Goal: Task Accomplishment & Management: Use online tool/utility

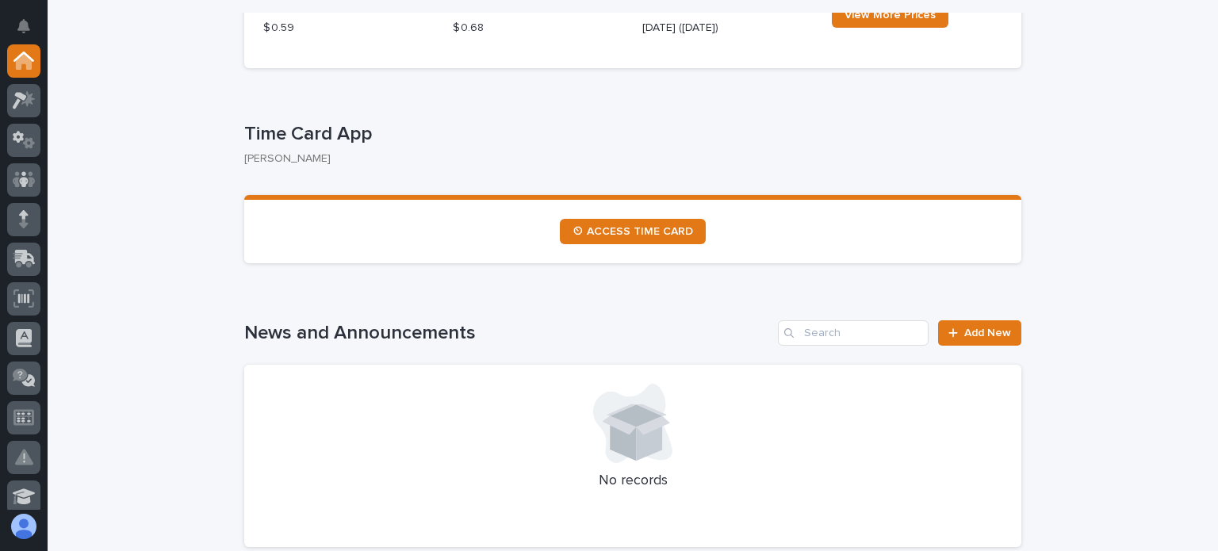
scroll to position [872, 0]
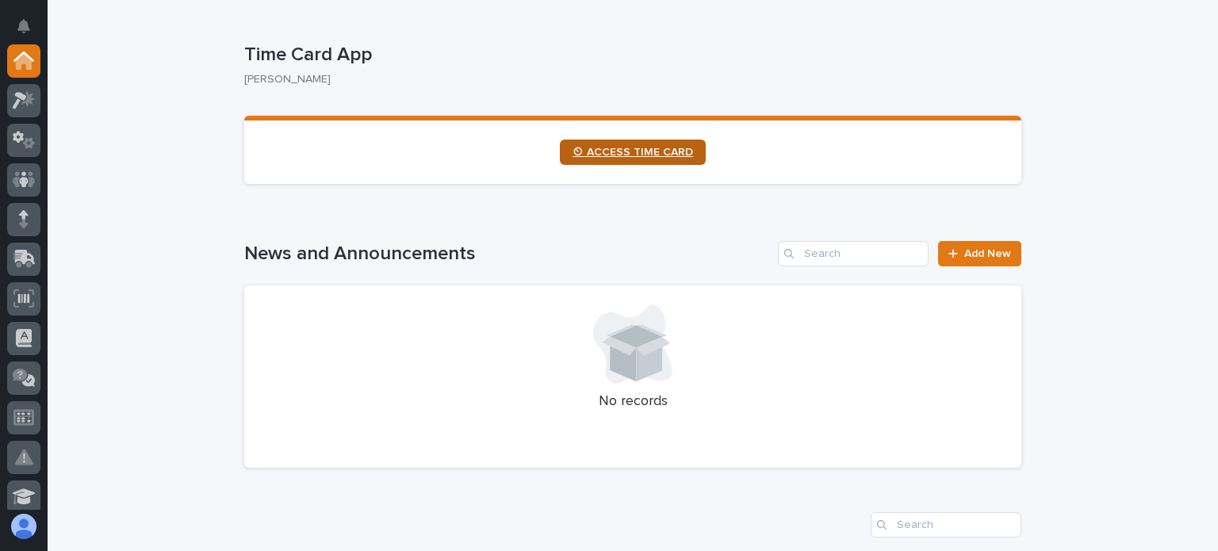
click at [656, 150] on span "⏲ ACCESS TIME CARD" at bounding box center [632, 152] width 120 height 11
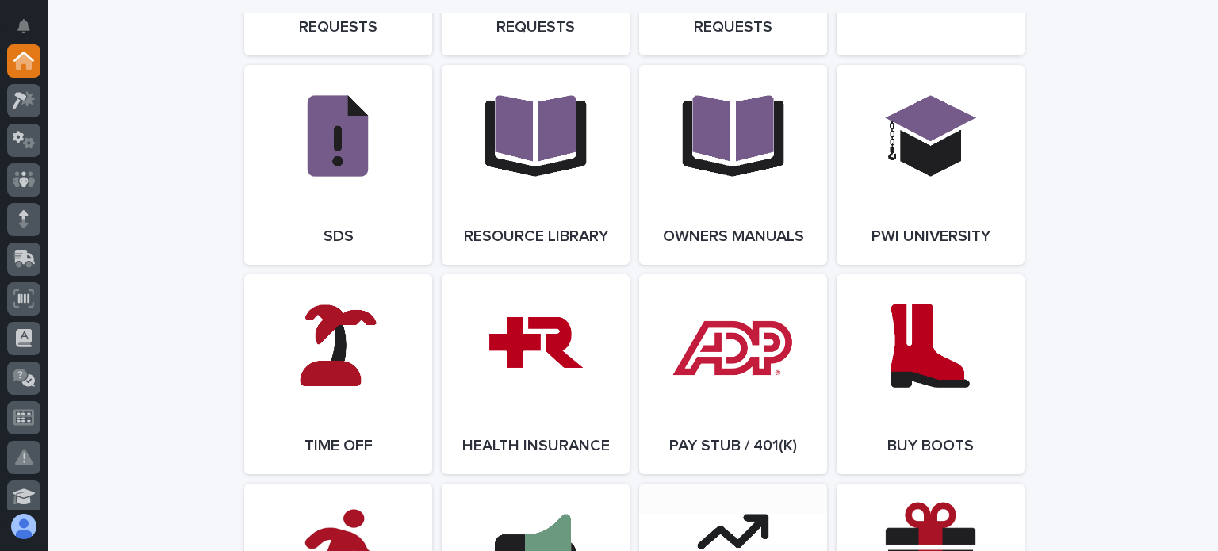
scroll to position [3012, 0]
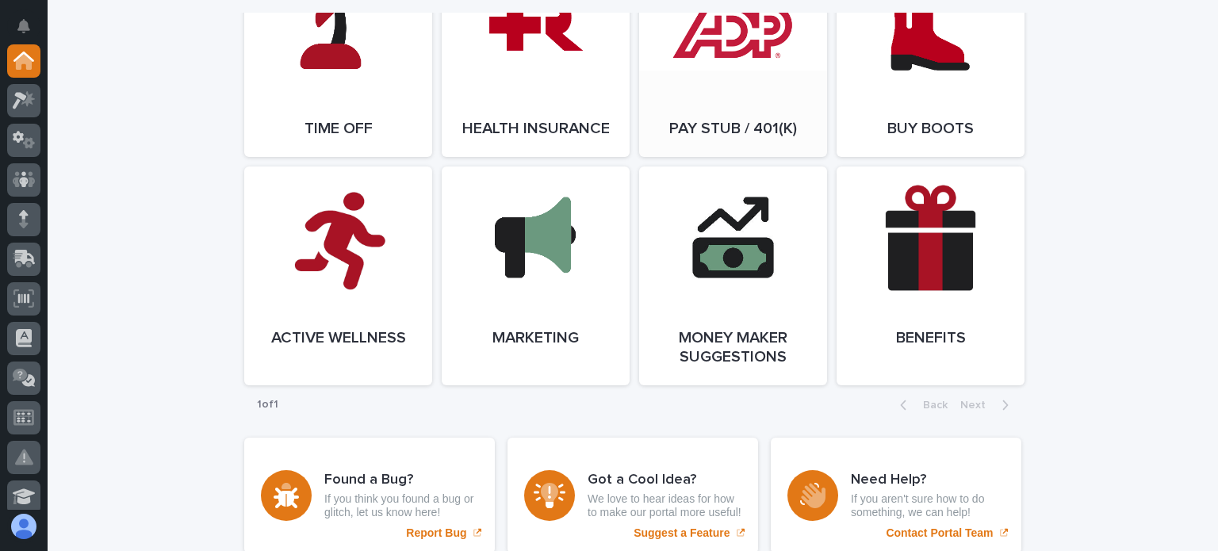
click at [743, 109] on link "Open Link" at bounding box center [733, 57] width 188 height 200
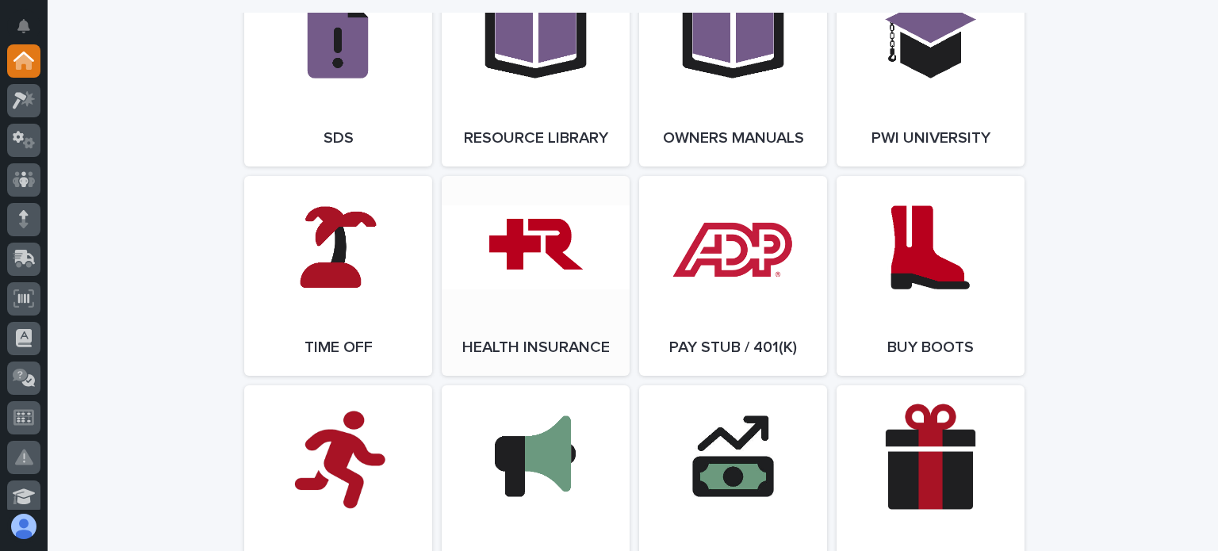
scroll to position [2774, 0]
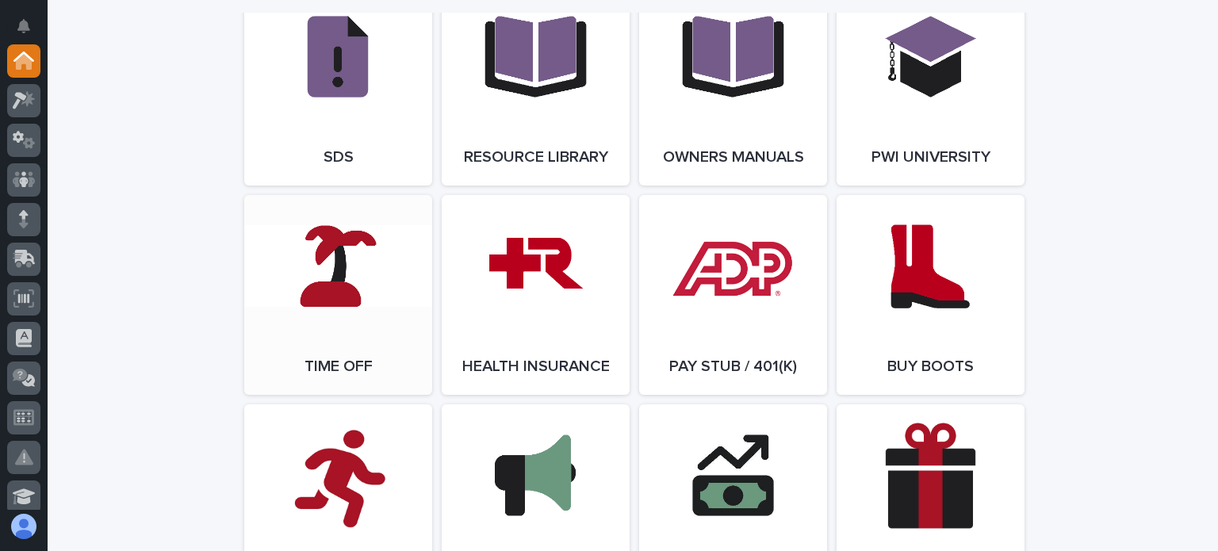
click at [330, 312] on link "Open Link" at bounding box center [338, 295] width 188 height 200
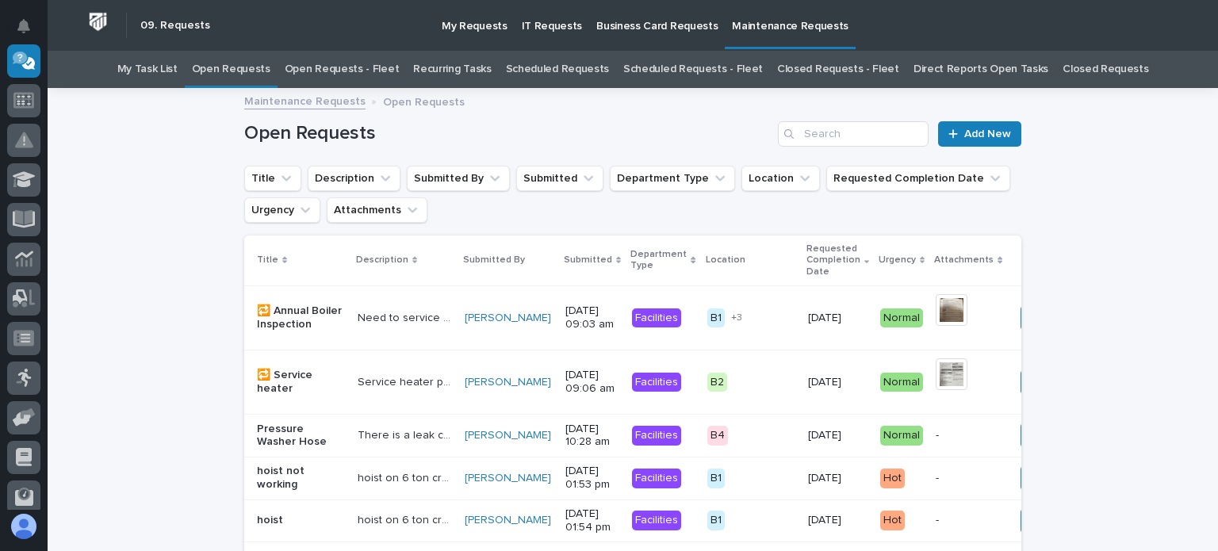
click at [327, 63] on link "Open Requests - Fleet" at bounding box center [342, 69] width 115 height 37
